Goal: Task Accomplishment & Management: Complete application form

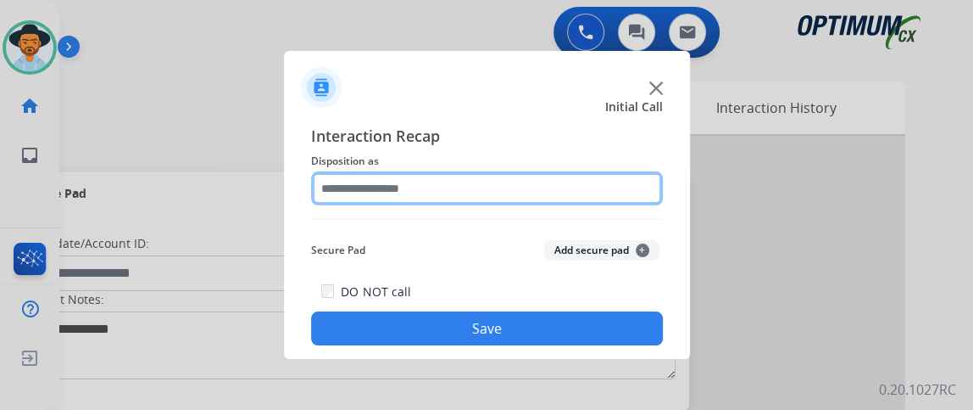
click at [399, 174] on input "text" at bounding box center [487, 188] width 352 height 34
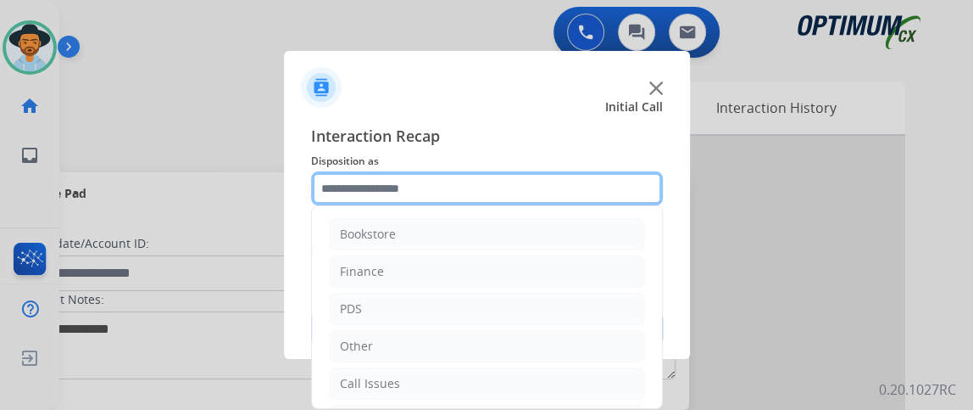
scroll to position [111, 0]
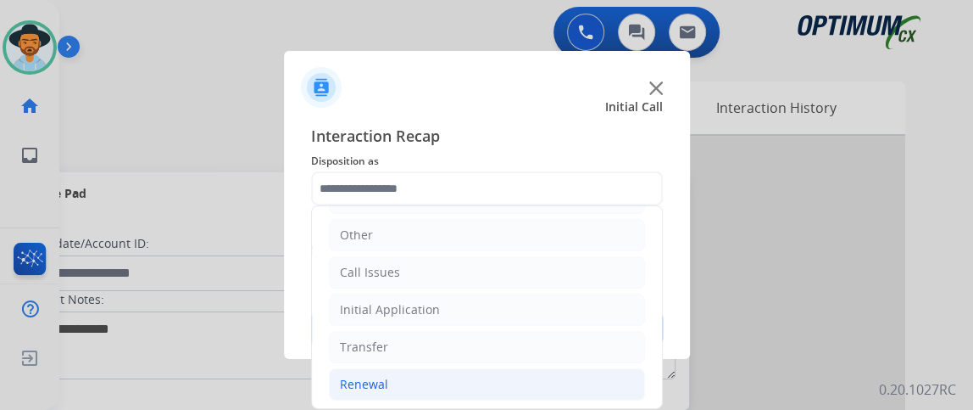
click at [524, 382] on li "Renewal" at bounding box center [487, 384] width 316 height 32
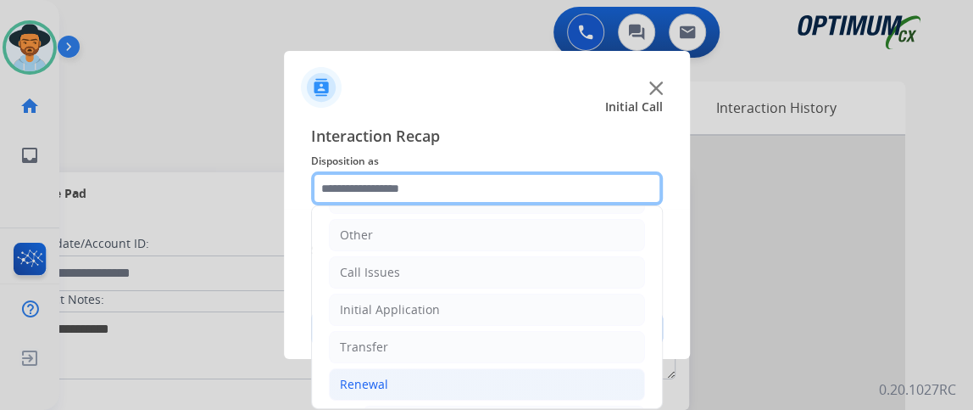
scroll to position [261, 0]
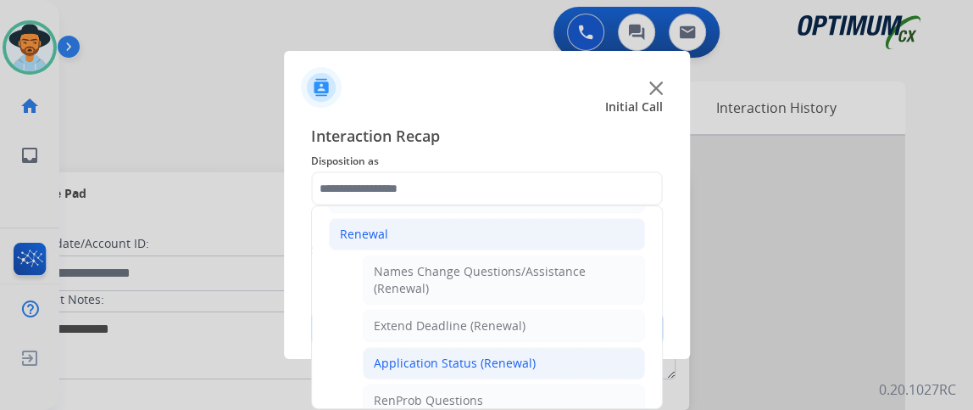
click at [552, 366] on li "Application Status (Renewal)" at bounding box center [504, 363] width 282 height 32
type input "**********"
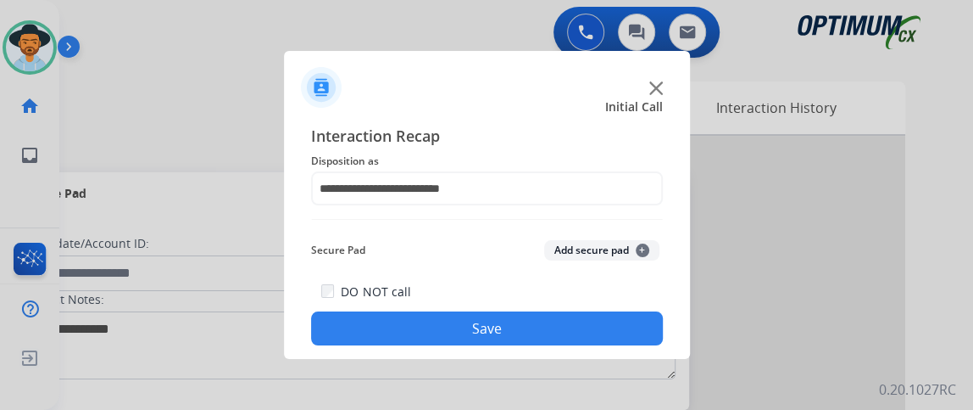
click at [550, 338] on button "Save" at bounding box center [487, 328] width 352 height 34
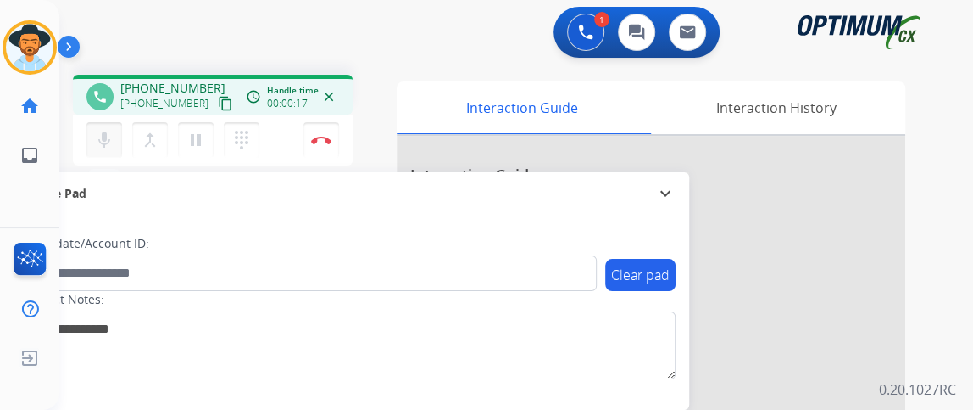
click at [117, 131] on button "mic Mute" at bounding box center [104, 140] width 36 height 36
click at [218, 96] on mat-icon "content_copy" at bounding box center [225, 103] width 15 height 15
click at [103, 132] on mat-icon "mic_off" at bounding box center [104, 140] width 20 height 20
click at [96, 145] on mat-icon "mic" at bounding box center [104, 140] width 20 height 20
click at [90, 133] on button "mic_off Mute" at bounding box center [104, 140] width 36 height 36
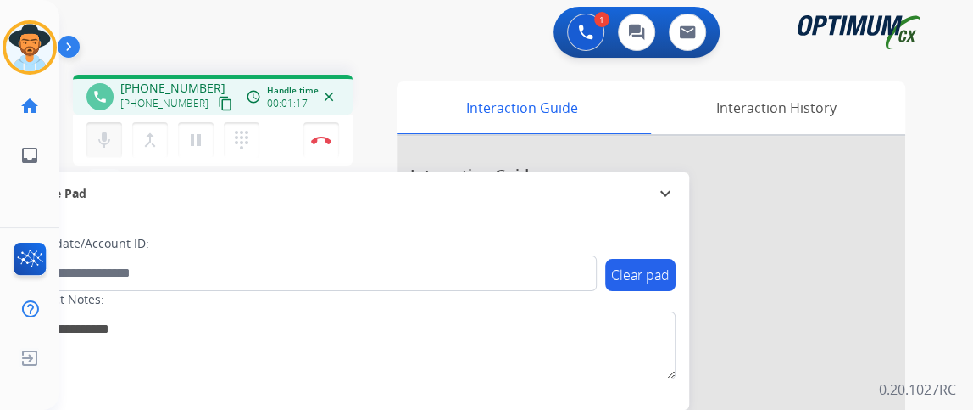
click at [89, 132] on button "mic Mute" at bounding box center [104, 140] width 36 height 36
click at [88, 133] on button "mic_off Mute" at bounding box center [104, 140] width 36 height 36
click at [103, 133] on mat-icon "mic" at bounding box center [104, 140] width 20 height 20
click at [103, 135] on mat-icon "mic_off" at bounding box center [104, 140] width 20 height 20
click at [107, 127] on button "mic Mute" at bounding box center [104, 140] width 36 height 36
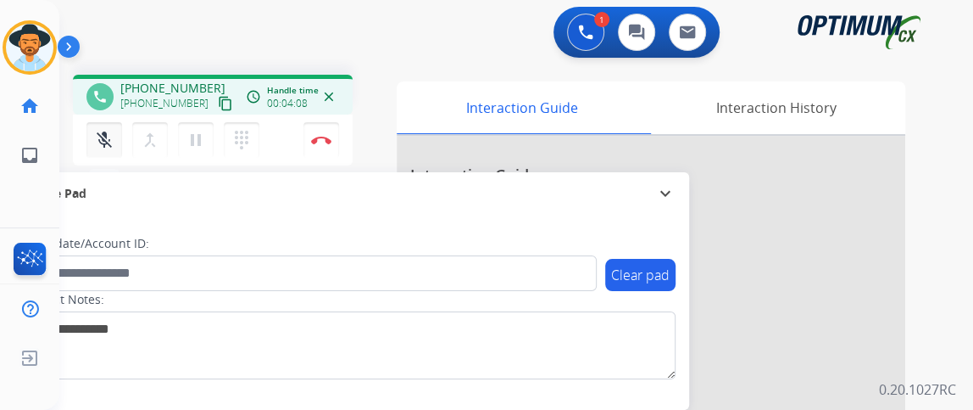
click at [107, 130] on mat-icon "mic_off" at bounding box center [104, 140] width 20 height 20
click at [326, 153] on button "Disconnect" at bounding box center [322, 140] width 36 height 36
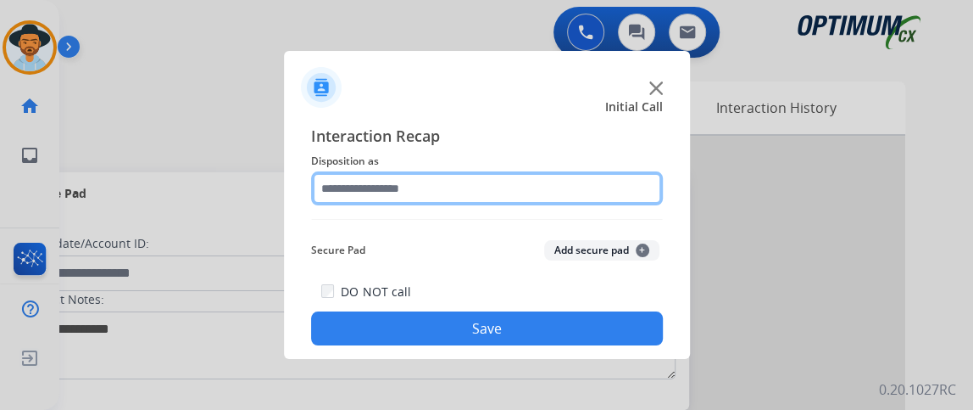
click at [505, 173] on input "text" at bounding box center [487, 188] width 352 height 34
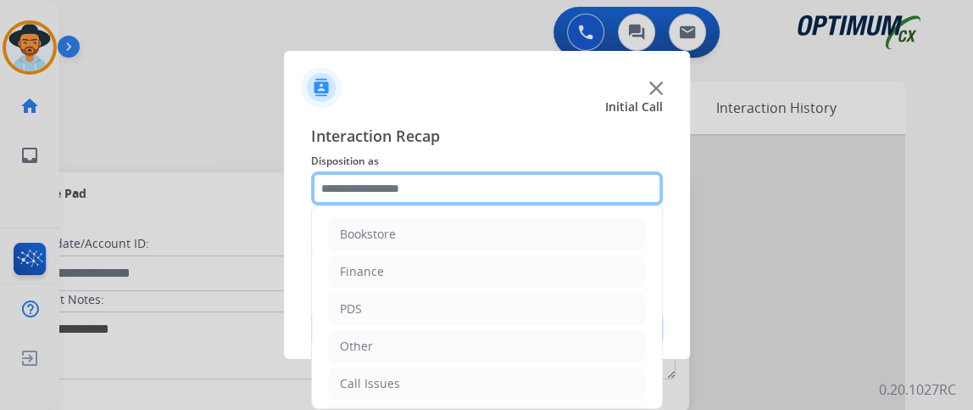
scroll to position [111, 0]
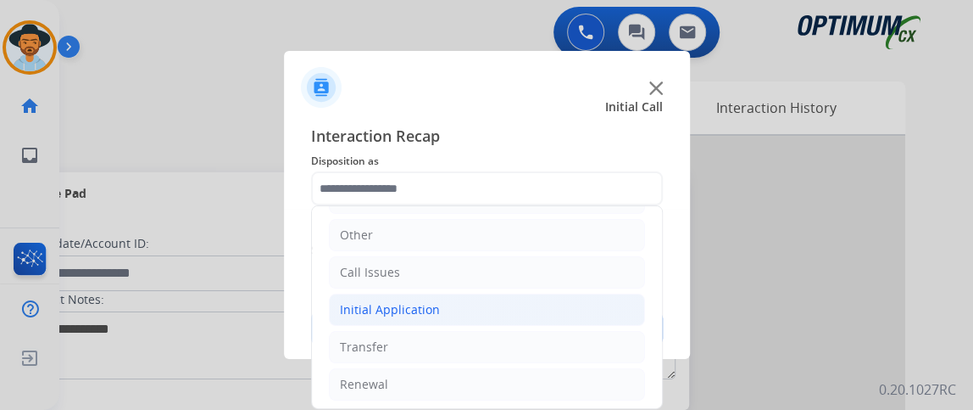
click at [518, 317] on li "Initial Application" at bounding box center [487, 309] width 316 height 32
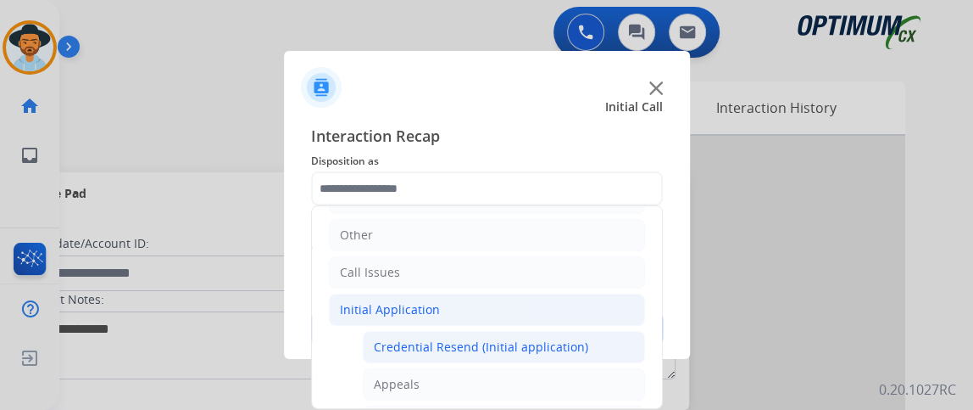
click at [516, 341] on div "Credential Resend (Initial application)" at bounding box center [481, 346] width 215 height 17
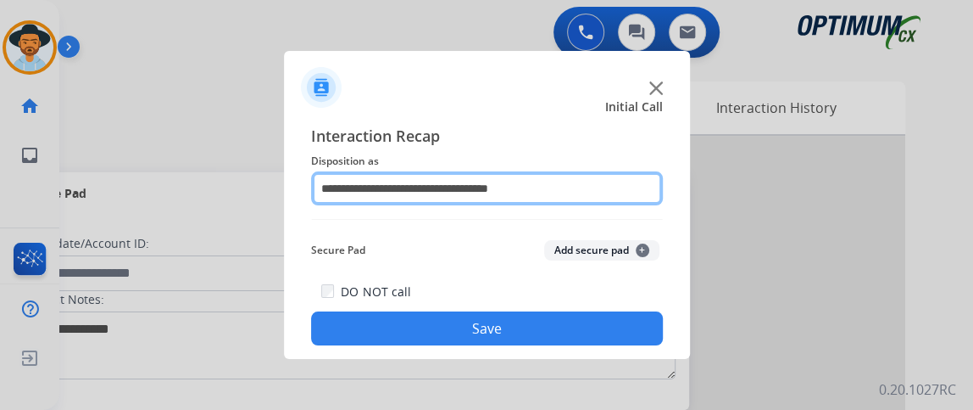
click at [587, 176] on input "**********" at bounding box center [487, 188] width 352 height 34
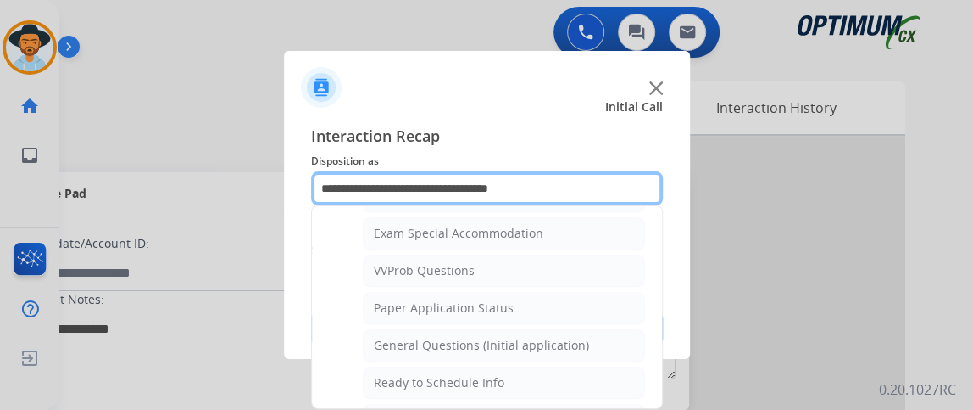
scroll to position [880, 0]
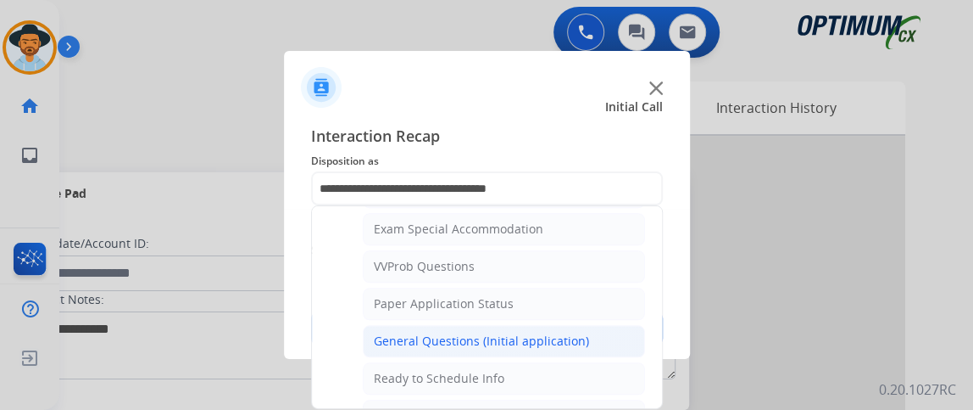
click at [593, 334] on li "General Questions (Initial application)" at bounding box center [504, 341] width 282 height 32
type input "**********"
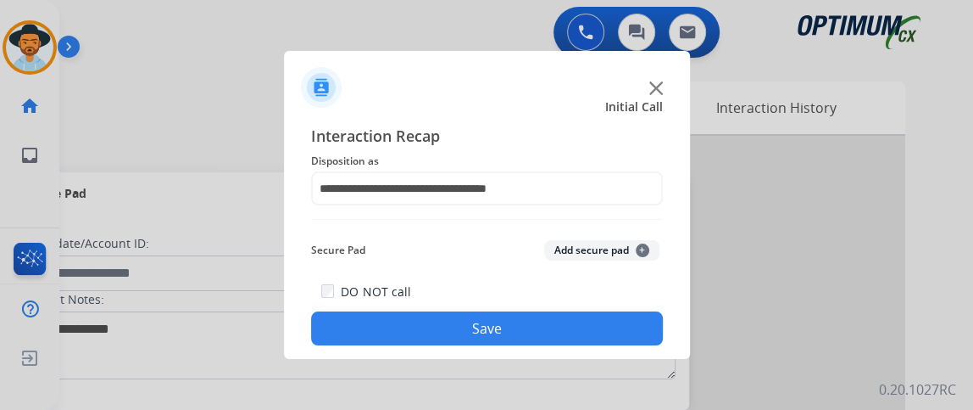
click at [570, 326] on button "Save" at bounding box center [487, 328] width 352 height 34
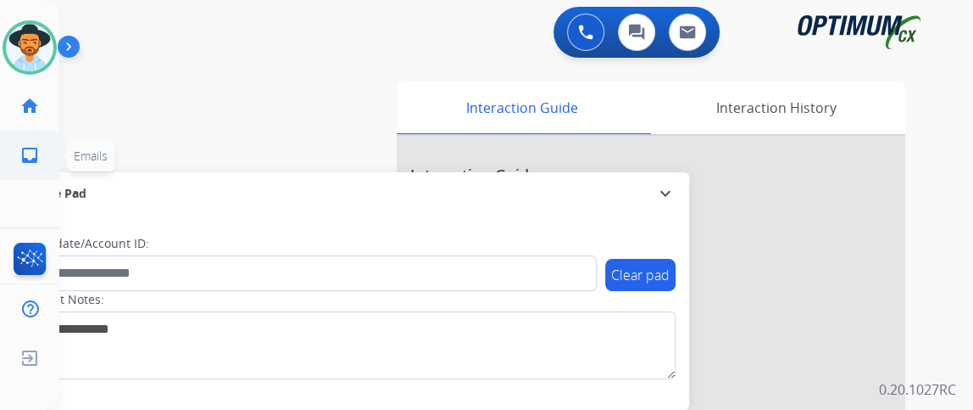
click at [0, 165] on ul "inbox Emails Emails" at bounding box center [29, 155] width 59 height 49
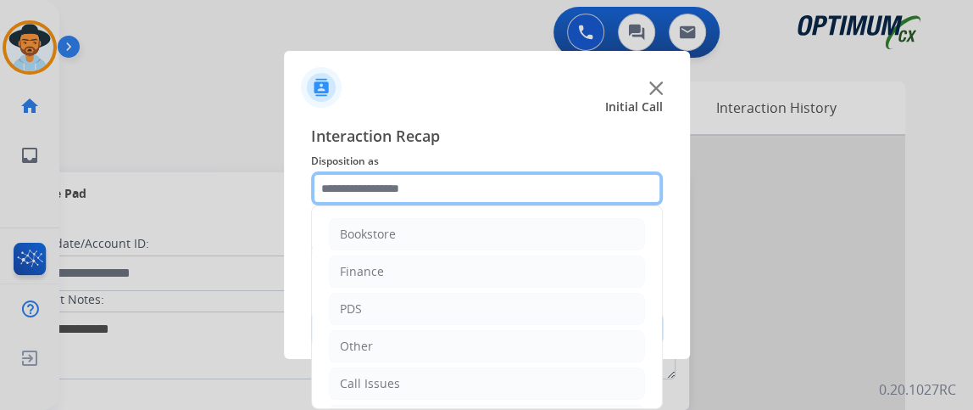
click at [428, 192] on input "text" at bounding box center [487, 188] width 352 height 34
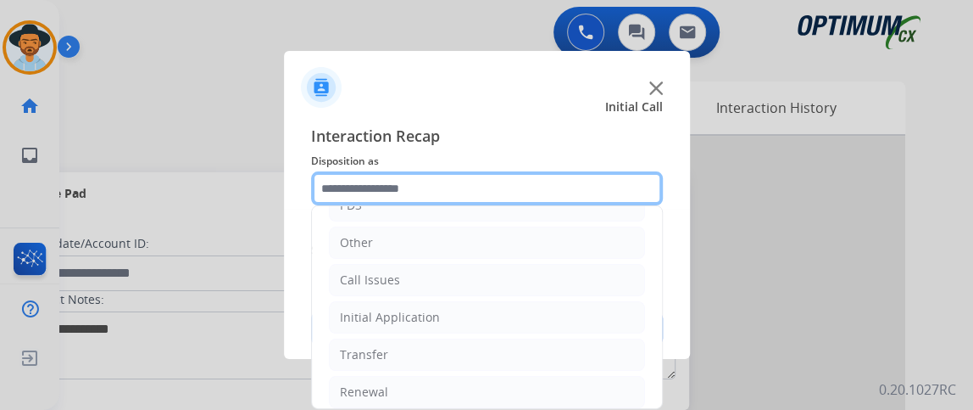
scroll to position [111, 0]
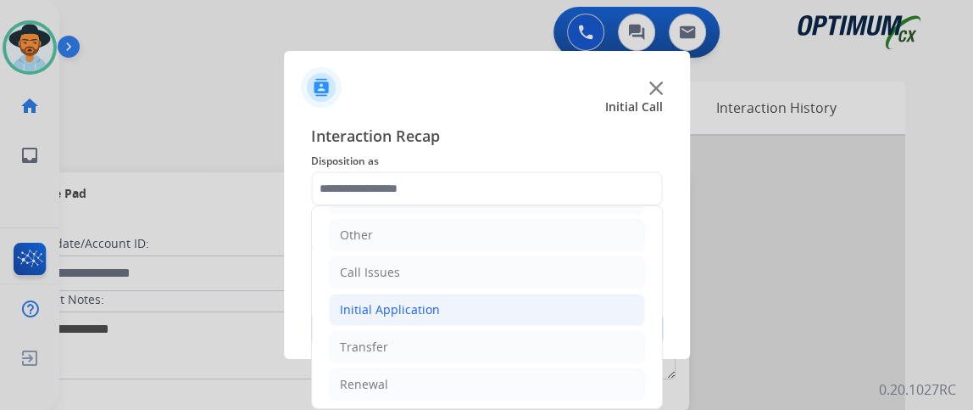
click at [497, 299] on li "Initial Application" at bounding box center [487, 309] width 316 height 32
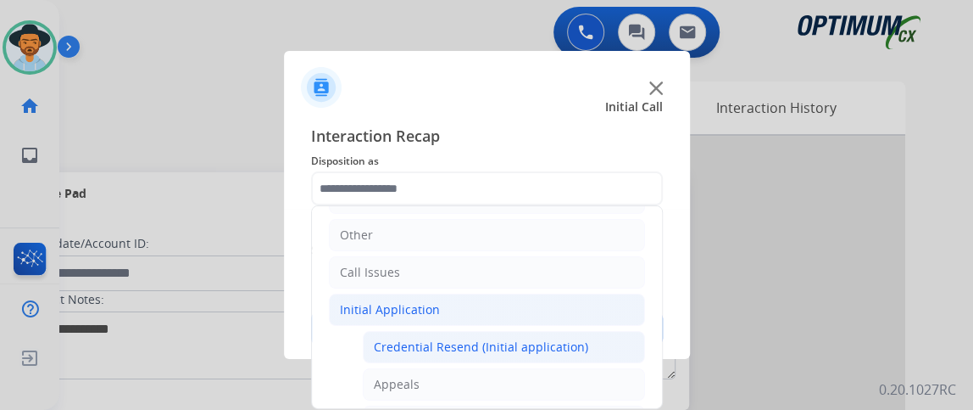
click at [489, 338] on div "Credential Resend (Initial application)" at bounding box center [481, 346] width 215 height 17
type input "**********"
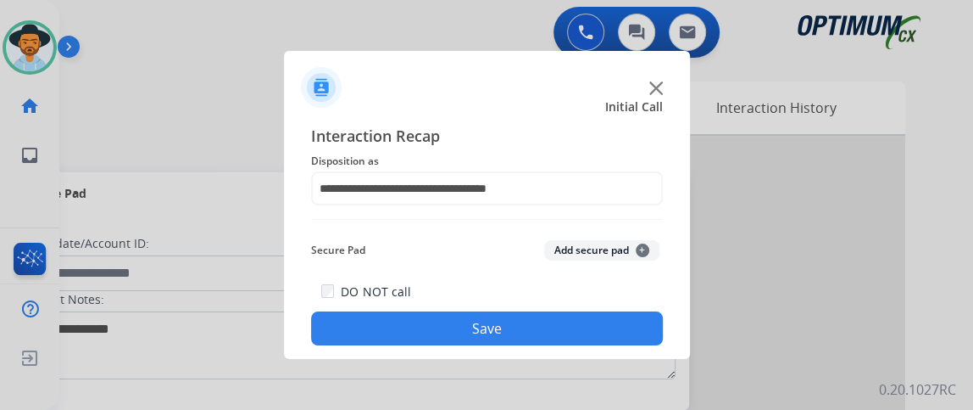
click at [489, 335] on button "Save" at bounding box center [487, 328] width 352 height 34
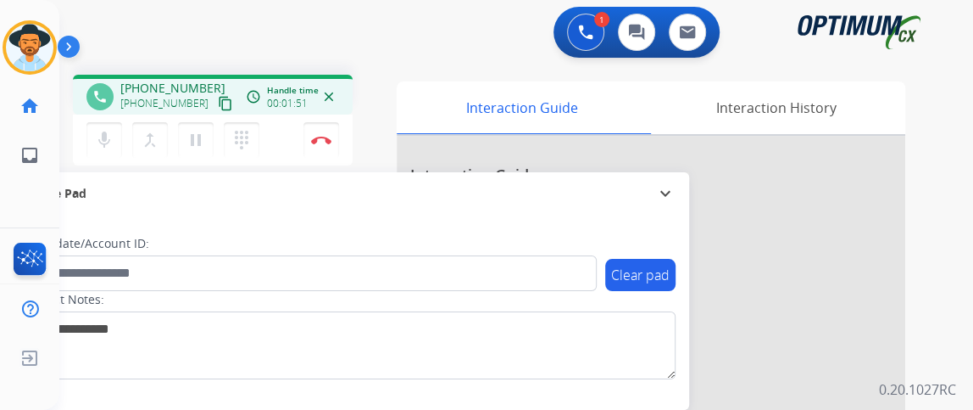
click at [75, 124] on div "mic Mute merge_type Bridge pause Hold dialpad Dialpad Disconnect" at bounding box center [213, 139] width 280 height 51
click at [105, 137] on mat-icon "mic" at bounding box center [104, 140] width 20 height 20
click at [104, 137] on mat-icon "mic_off" at bounding box center [104, 140] width 20 height 20
click at [104, 137] on mat-icon "mic" at bounding box center [104, 140] width 20 height 20
click at [215, 94] on button "content_copy" at bounding box center [225, 103] width 20 height 20
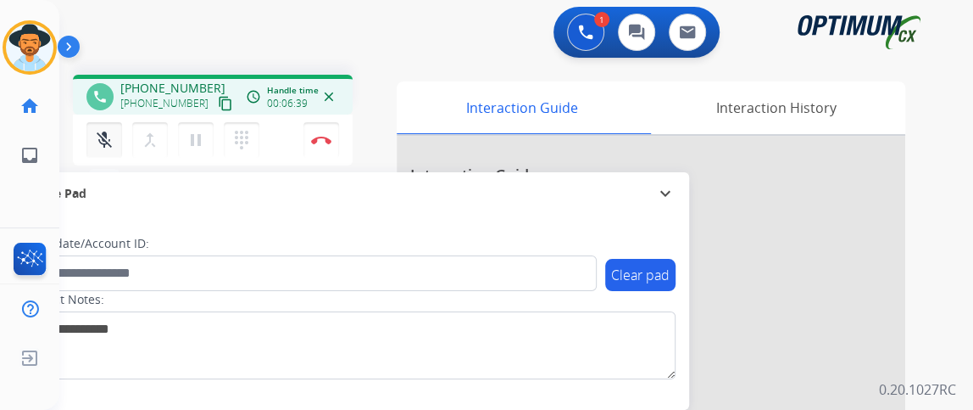
click at [115, 128] on button "mic_off Mute" at bounding box center [104, 140] width 36 height 36
click at [108, 115] on div "mic Mute merge_type Bridge pause Hold dialpad Dialpad Disconnect" at bounding box center [213, 139] width 280 height 51
click at [104, 132] on mat-icon "mic" at bounding box center [104, 140] width 20 height 20
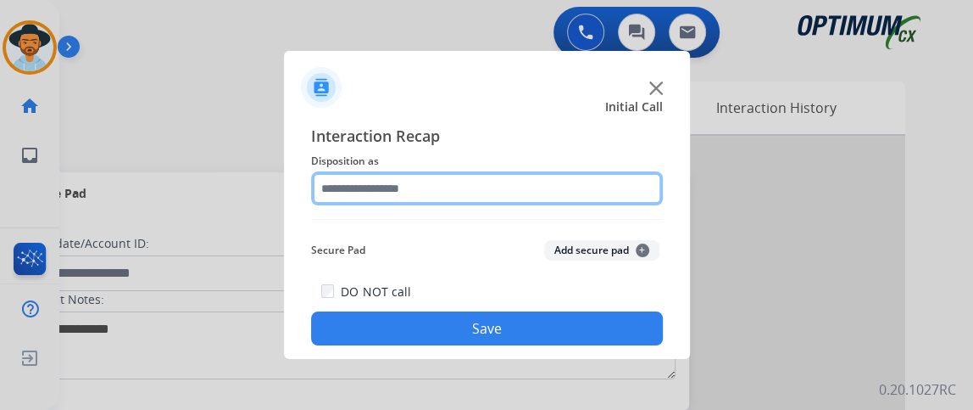
click at [358, 187] on input "text" at bounding box center [487, 188] width 352 height 34
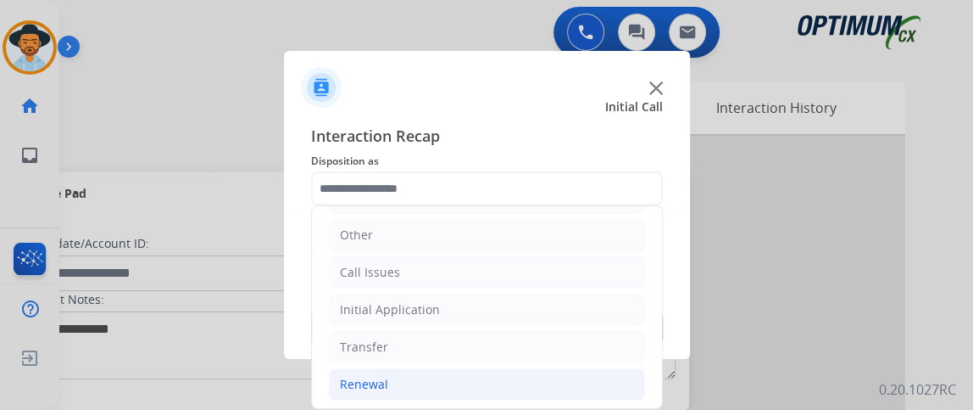
click at [505, 374] on li "Renewal" at bounding box center [487, 384] width 316 height 32
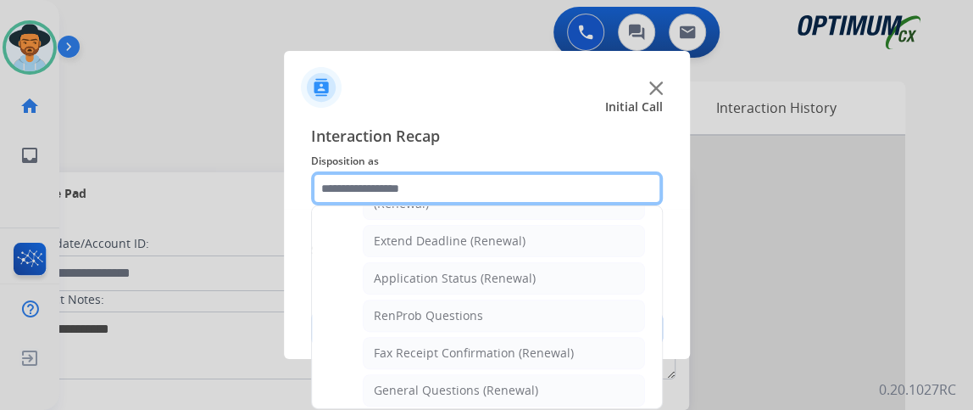
scroll to position [348, 0]
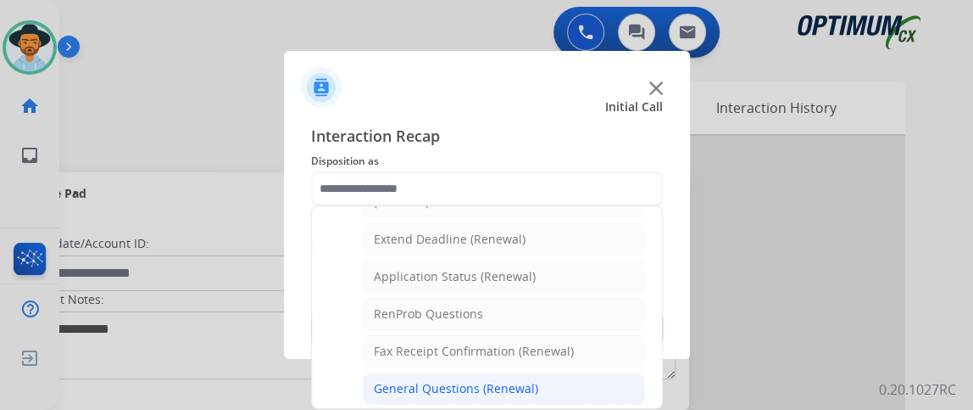
click at [522, 383] on div "General Questions (Renewal)" at bounding box center [456, 388] width 165 height 17
type input "**********"
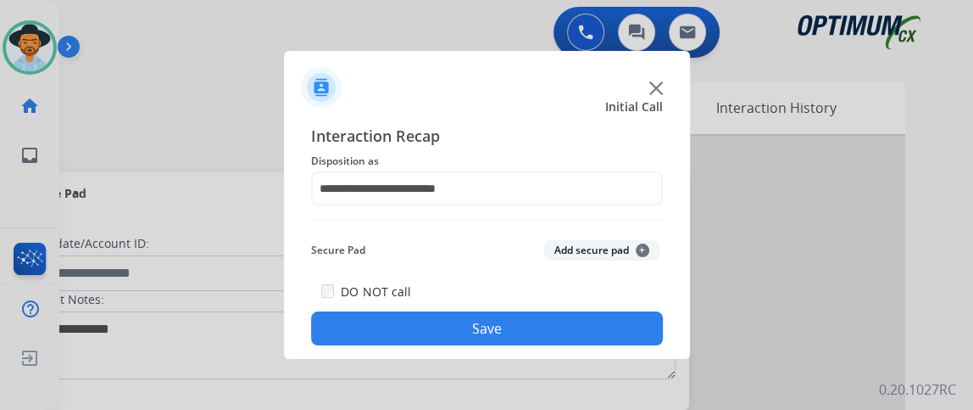
click at [504, 329] on button "Save" at bounding box center [487, 328] width 352 height 34
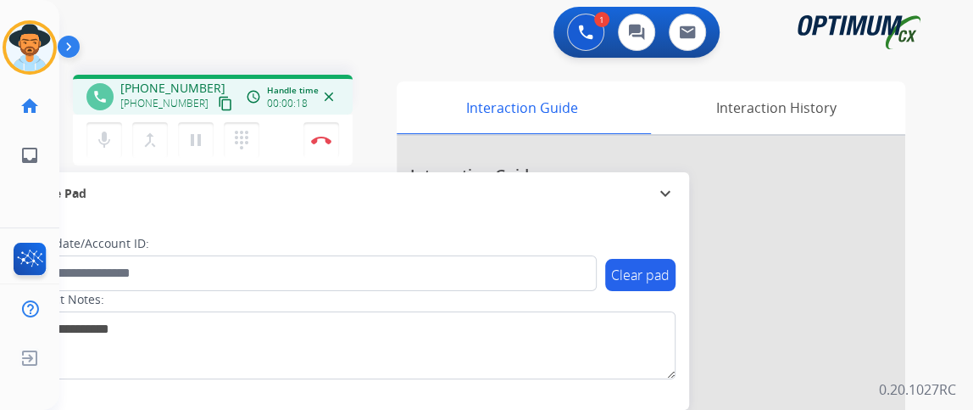
click at [215, 112] on button "content_copy" at bounding box center [225, 103] width 20 height 20
click at [108, 134] on mat-icon "mic" at bounding box center [104, 140] width 20 height 20
click at [111, 134] on mat-icon "mic_off" at bounding box center [104, 140] width 20 height 20
click at [329, 143] on button "Disconnect" at bounding box center [322, 140] width 36 height 36
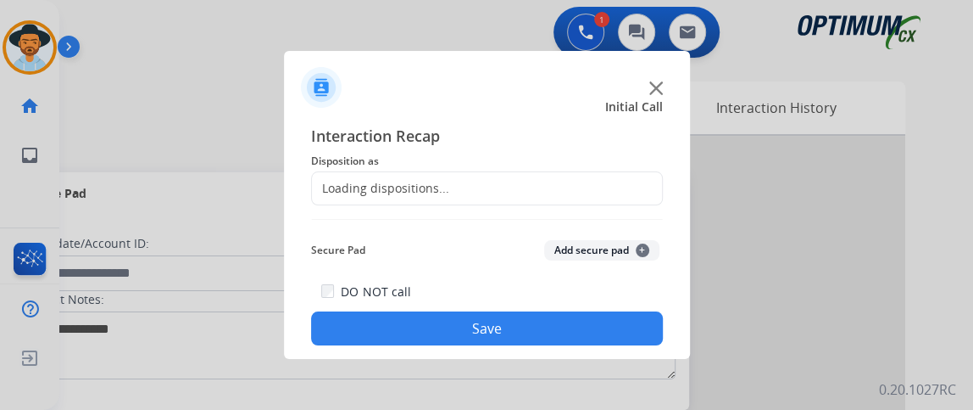
click at [456, 194] on div "Loading dispositions..." at bounding box center [487, 188] width 352 height 34
click at [599, 205] on div at bounding box center [487, 188] width 352 height 34
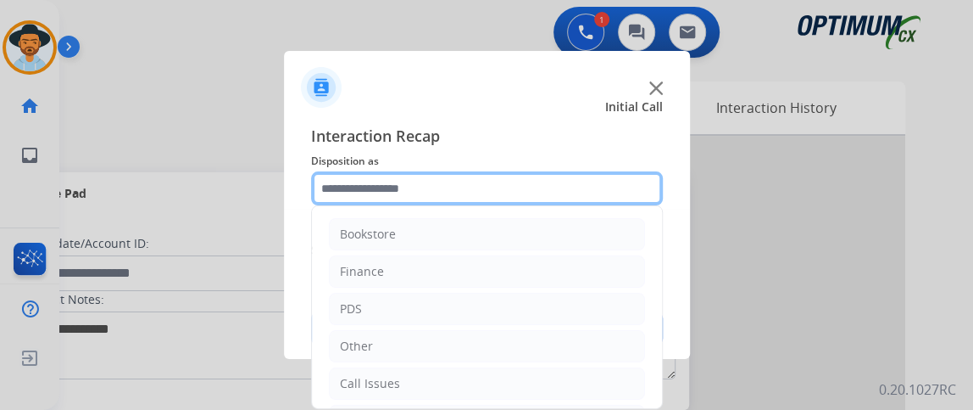
click at [631, 192] on input "text" at bounding box center [487, 188] width 352 height 34
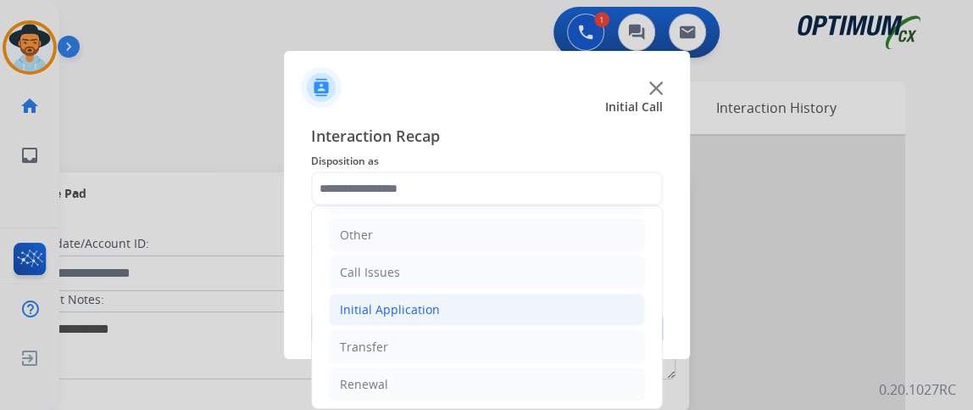
click at [540, 308] on li "Initial Application" at bounding box center [487, 309] width 316 height 32
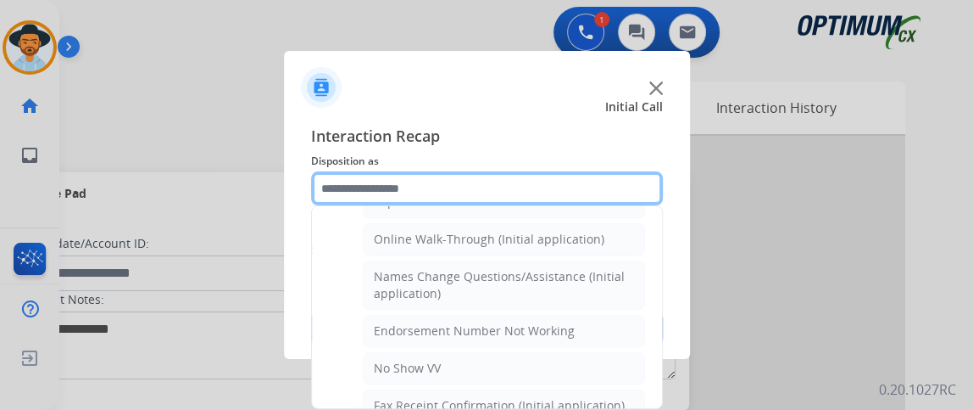
scroll to position [361, 0]
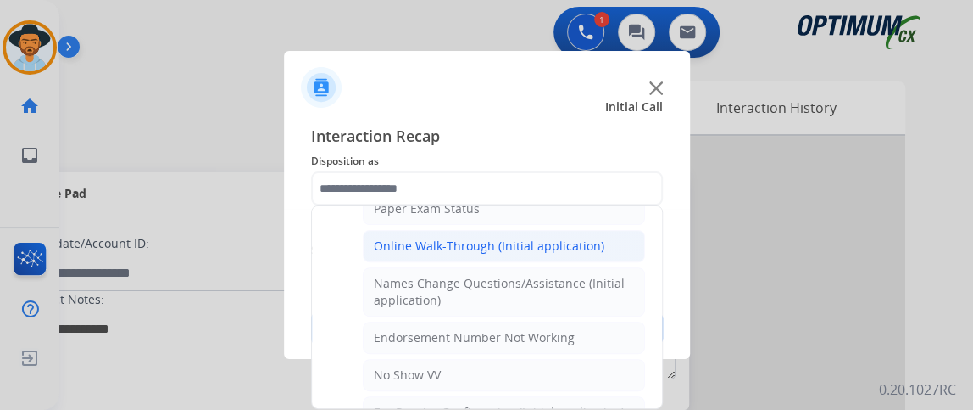
click at [594, 237] on div "Online Walk-Through (Initial application)" at bounding box center [489, 245] width 231 height 17
type input "**********"
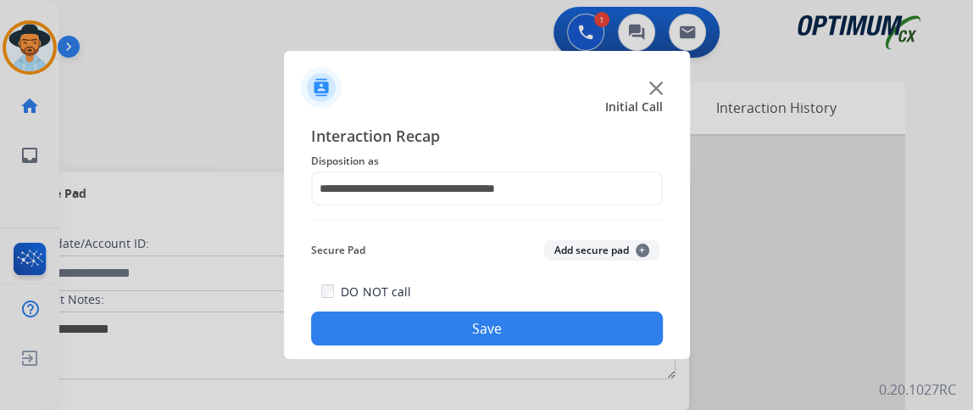
click at [572, 316] on button "Save" at bounding box center [487, 328] width 352 height 34
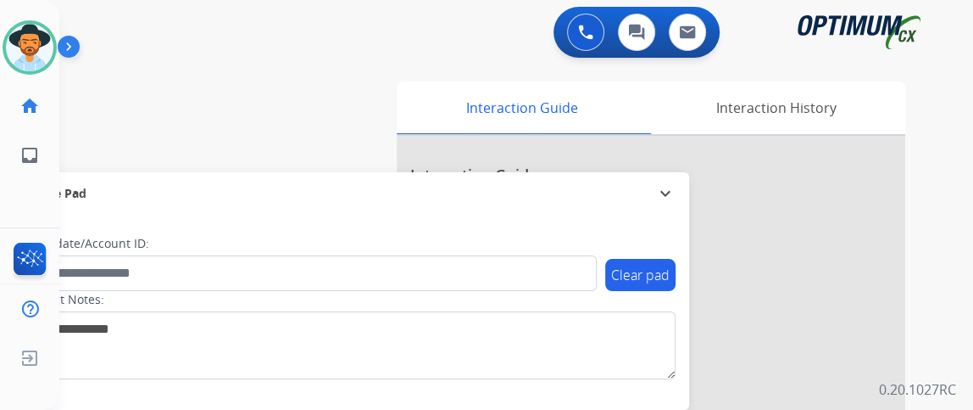
click at [131, 147] on div "swap_horiz Break voice bridge close_fullscreen Connect 3-Way Call merge_type Se…" at bounding box center [495, 414] width 873 height 707
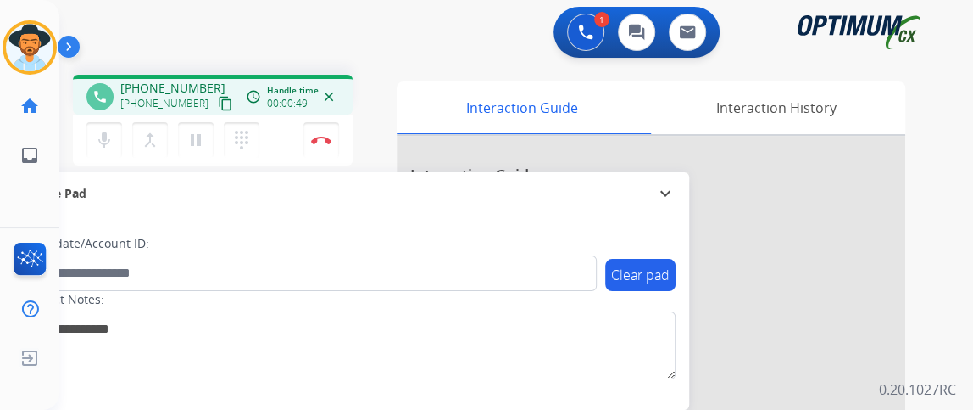
click at [84, 10] on div "1 Voice Interactions 0 Chat Interactions 0 Email Interactions" at bounding box center [506, 34] width 853 height 54
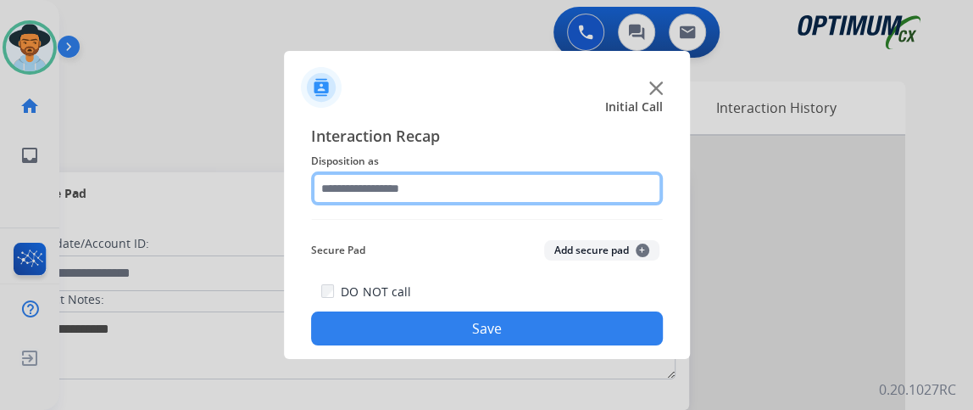
click at [360, 177] on input "text" at bounding box center [487, 188] width 352 height 34
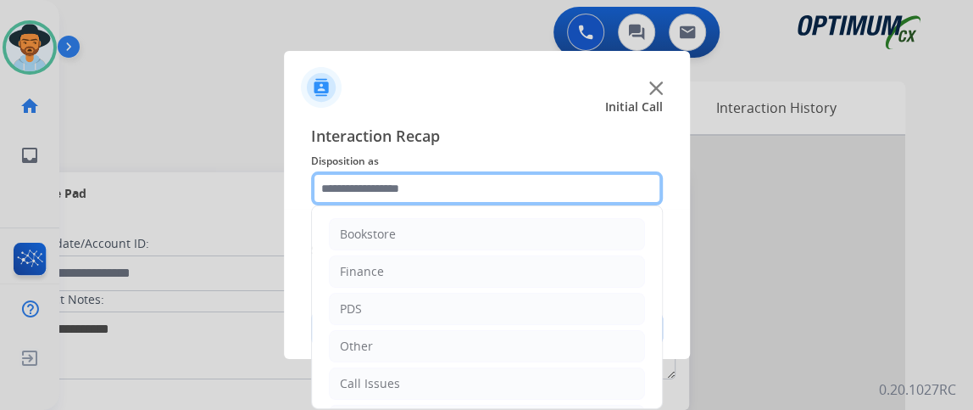
scroll to position [111, 0]
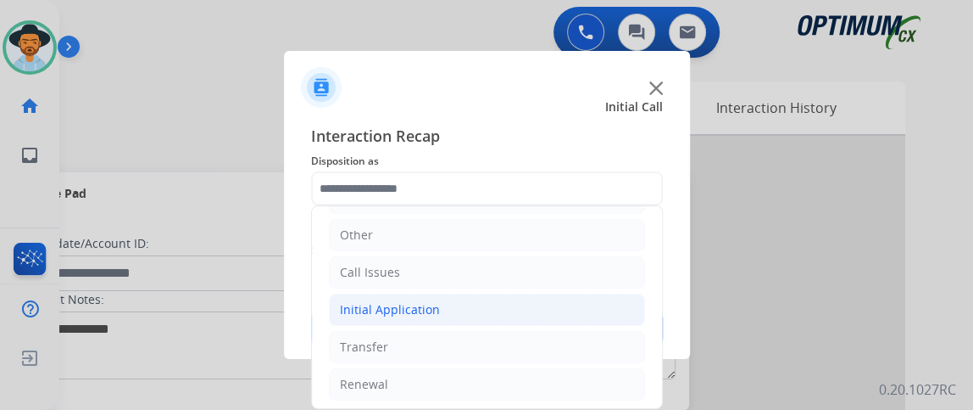
click at [567, 321] on li "Initial Application" at bounding box center [487, 309] width 316 height 32
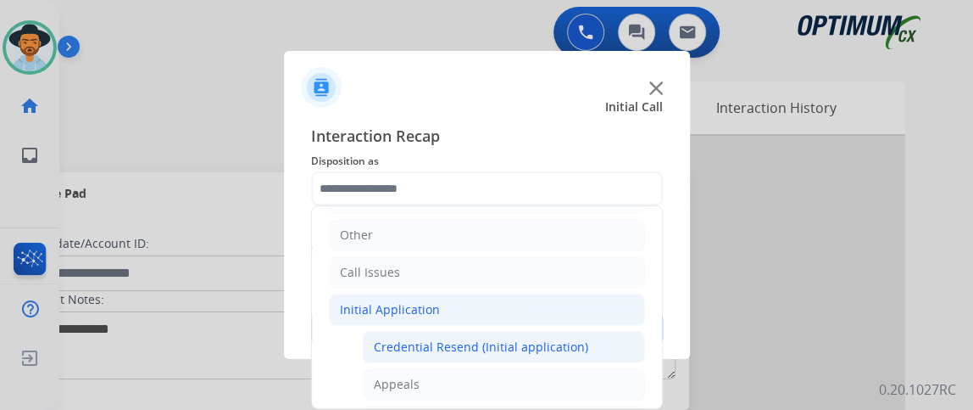
click at [553, 343] on div "Credential Resend (Initial application)" at bounding box center [481, 346] width 215 height 17
type input "**********"
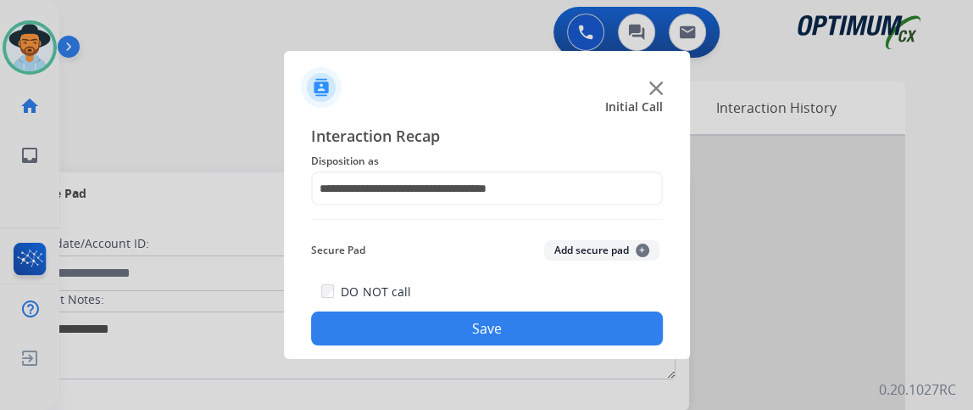
click at [555, 324] on button "Save" at bounding box center [487, 328] width 352 height 34
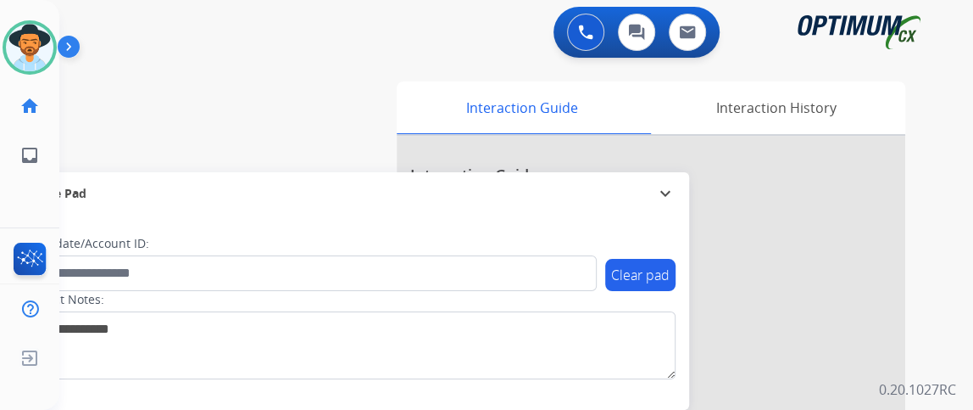
click at [953, 220] on div "0 Voice Interactions 0 Chat Interactions 0 Email Interactions swap_horiz Break …" at bounding box center [516, 205] width 914 height 410
